Goal: Information Seeking & Learning: Learn about a topic

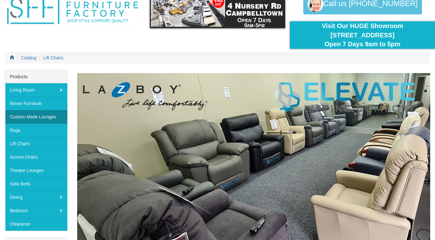
scroll to position [35, 0]
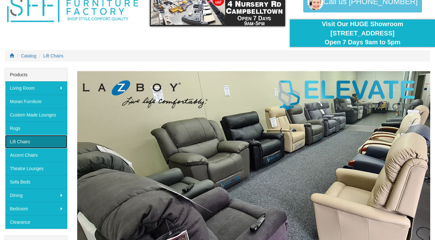
click at [26, 139] on link "Lift Chairs" at bounding box center [36, 141] width 62 height 13
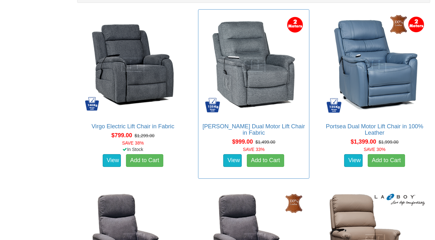
scroll to position [420, 0]
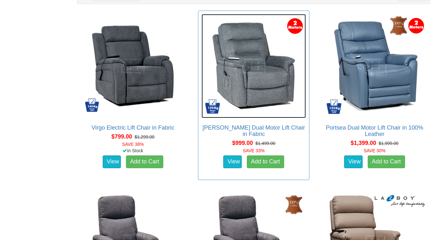
click at [250, 81] on img at bounding box center [254, 66] width 104 height 104
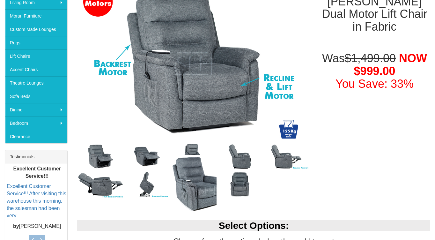
scroll to position [122, 0]
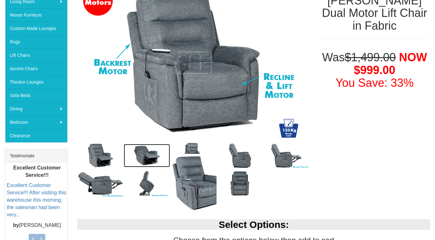
click at [141, 153] on img at bounding box center [147, 155] width 47 height 23
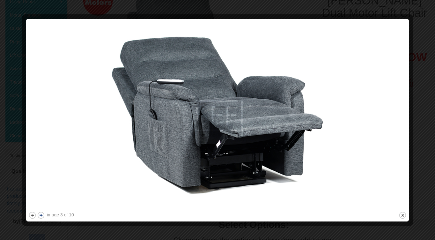
click at [41, 213] on button "next" at bounding box center [41, 215] width 8 height 8
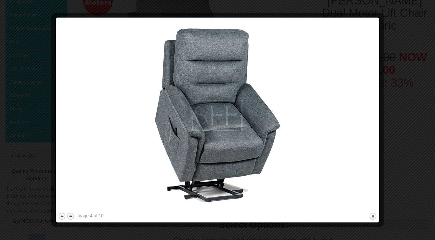
click at [42, 210] on div at bounding box center [217, 120] width 435 height 240
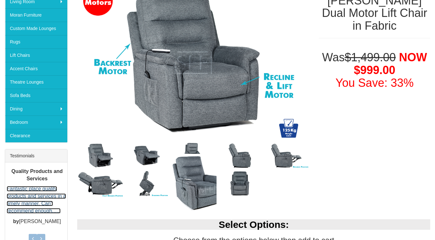
click at [42, 210] on link "Fantastic place quality products and services in a timely manner. Can't recomme…" at bounding box center [36, 199] width 59 height 27
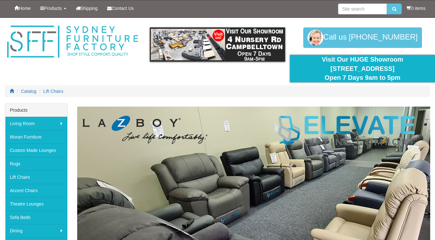
scroll to position [420, 0]
